Goal: Transaction & Acquisition: Purchase product/service

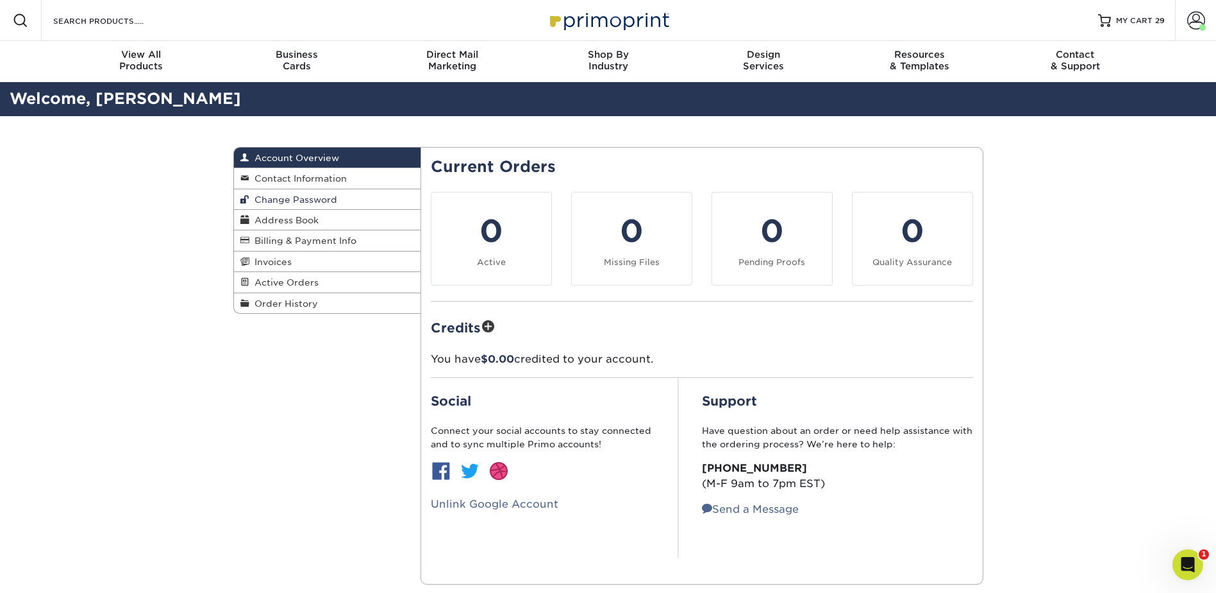
click at [312, 199] on span "Change Password" at bounding box center [293, 199] width 88 height 10
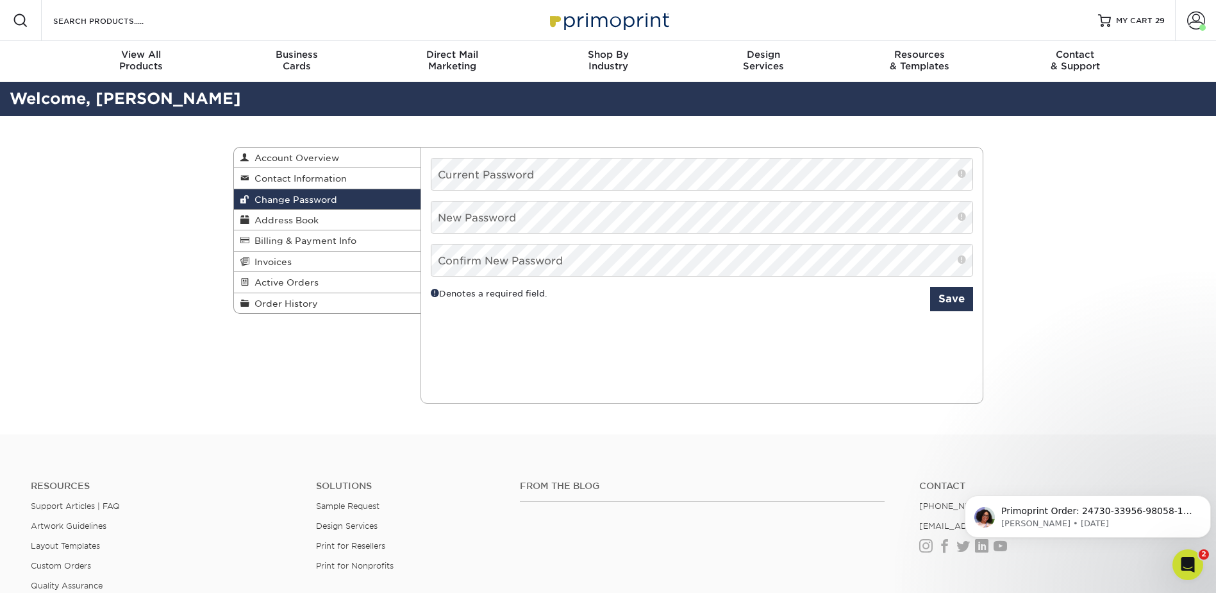
click at [169, 187] on div "Change Password Account Overview Contact Information Change Password Address Bo…" at bounding box center [608, 275] width 1216 height 318
click at [1111, 15] on div at bounding box center [1104, 20] width 13 height 13
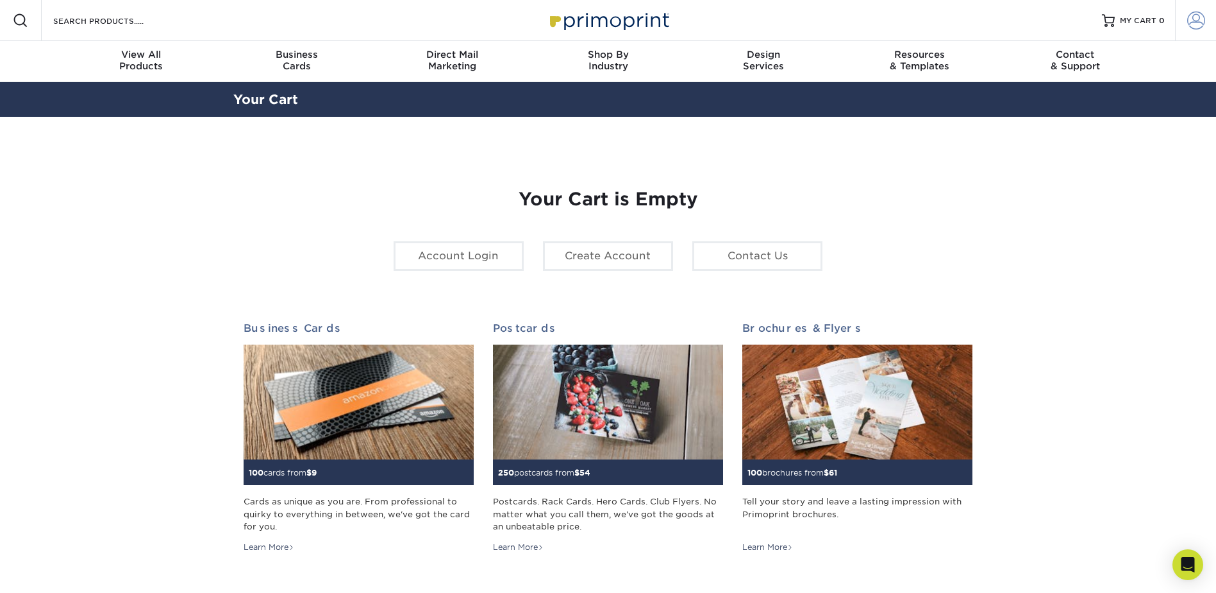
type input "dknysh@macadamcpt.com"
click at [1188, 19] on span at bounding box center [1197, 21] width 18 height 18
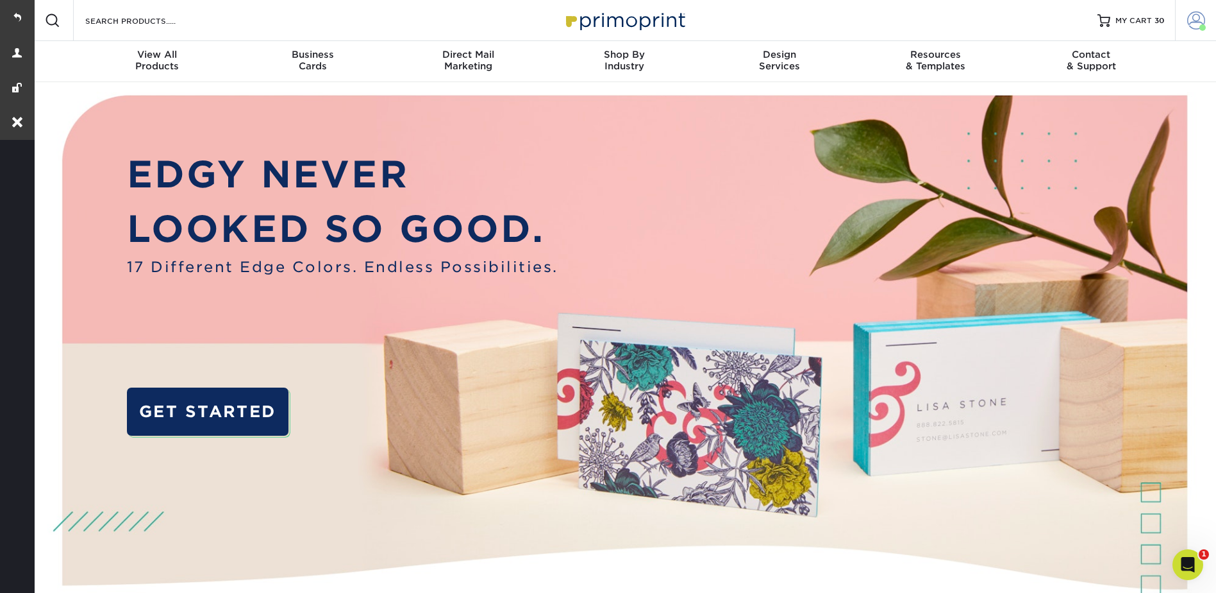
click at [1185, 12] on link "Account" at bounding box center [1195, 20] width 41 height 41
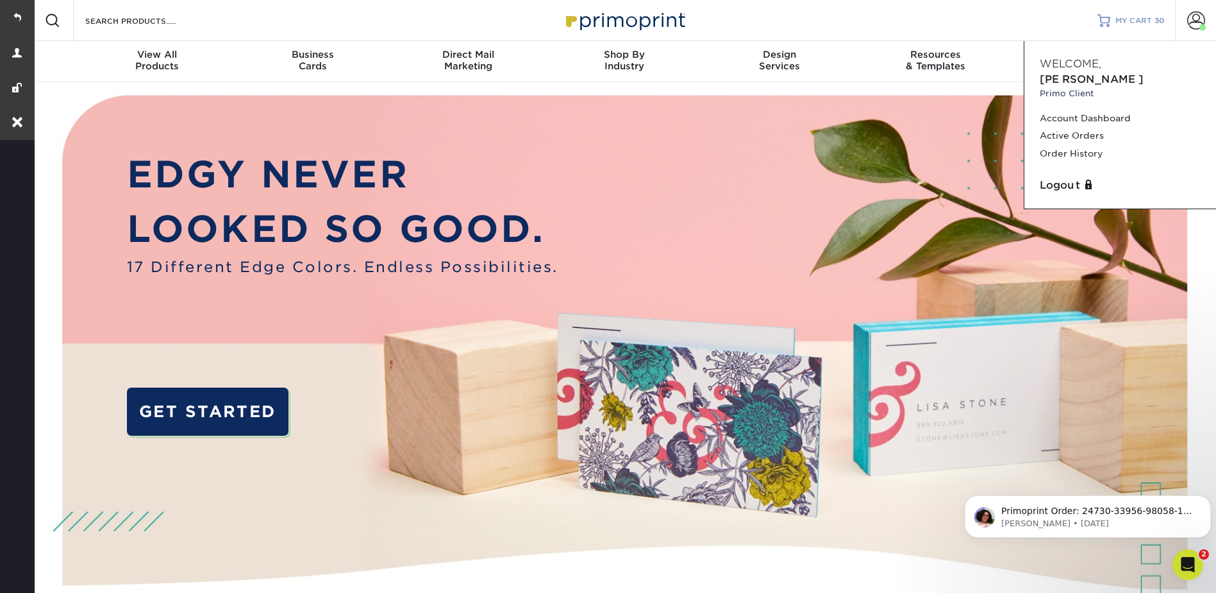
click at [1125, 17] on span "MY CART" at bounding box center [1134, 20] width 37 height 11
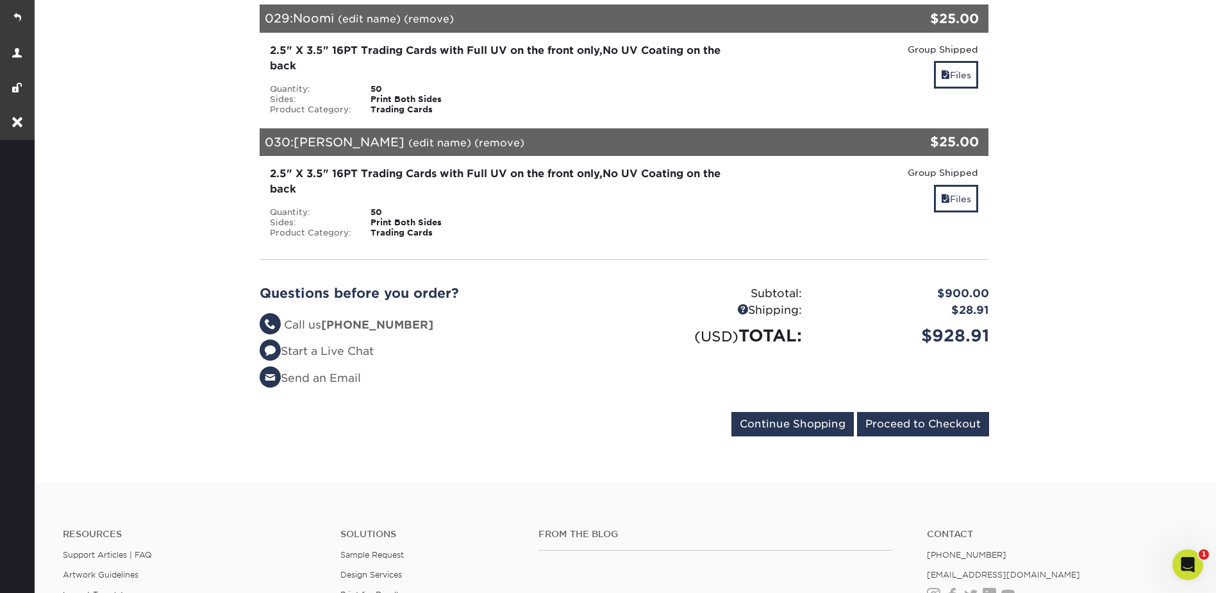
scroll to position [3730, 0]
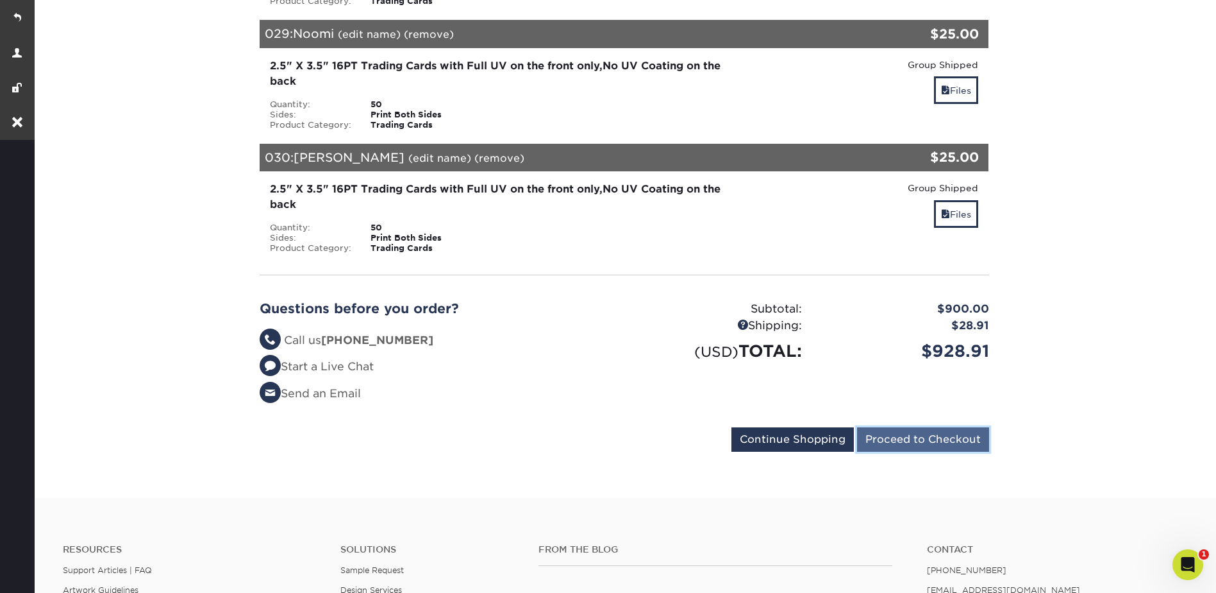
click at [943, 441] on input "Proceed to Checkout" at bounding box center [923, 439] width 132 height 24
